Goal: Transaction & Acquisition: Purchase product/service

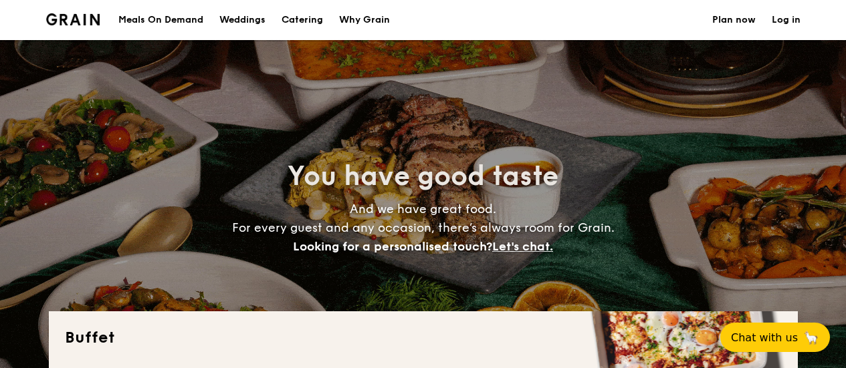
select select
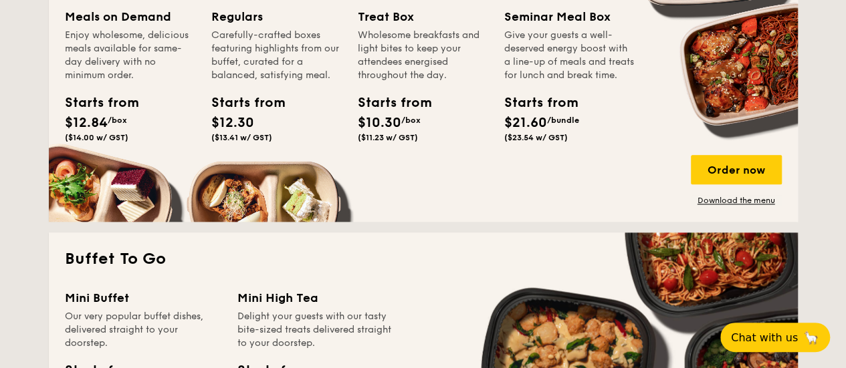
scroll to position [602, 0]
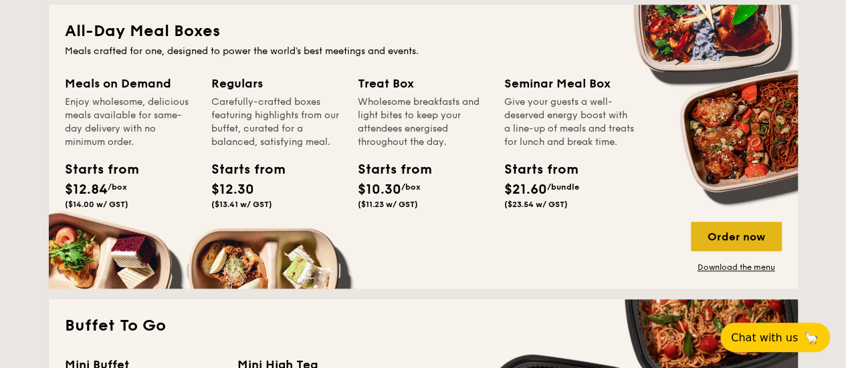
click at [742, 237] on div "Order now" at bounding box center [735, 236] width 91 height 29
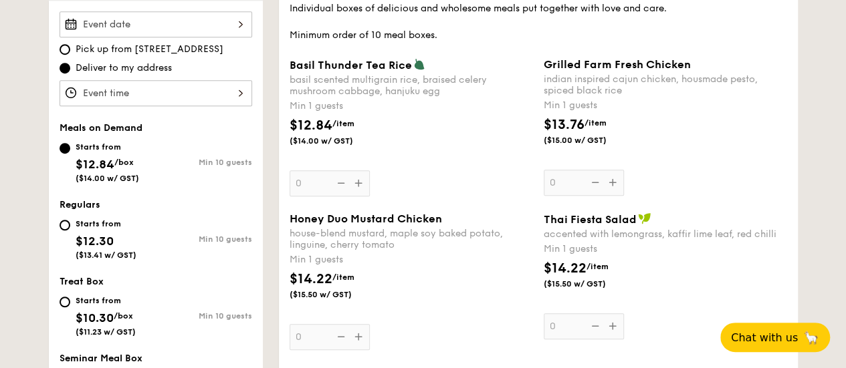
scroll to position [267, 0]
